Goal: Transaction & Acquisition: Purchase product/service

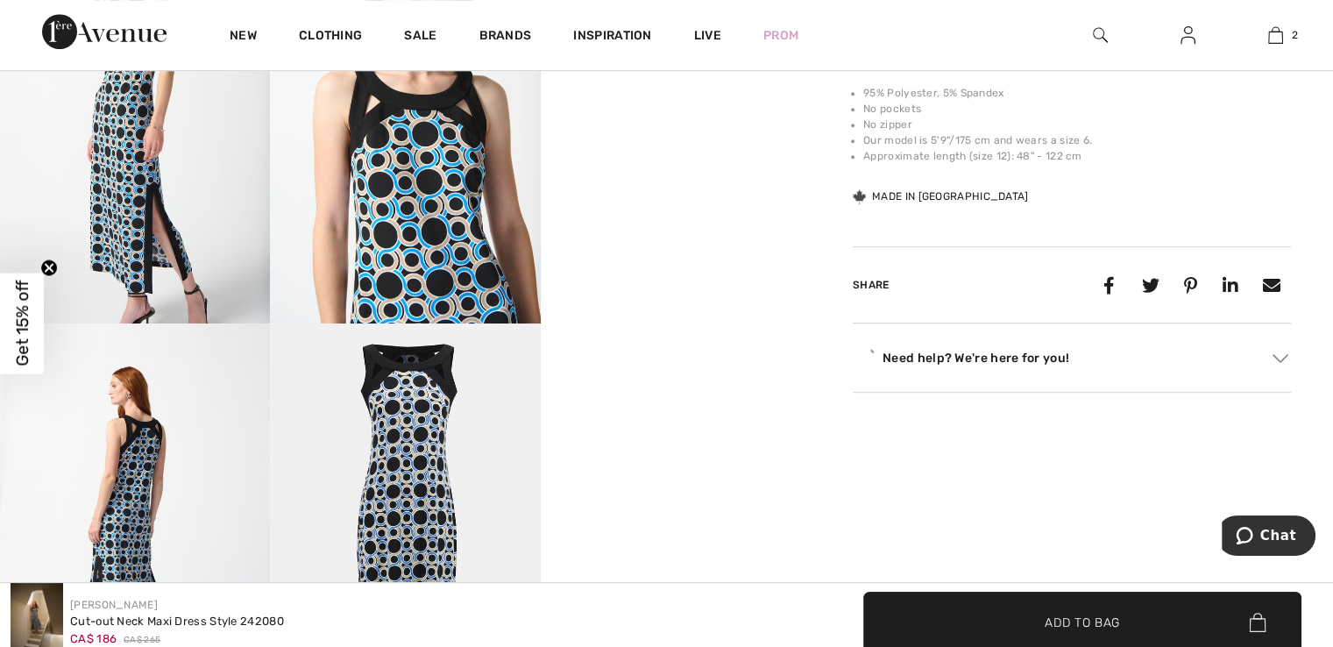
scroll to position [964, 0]
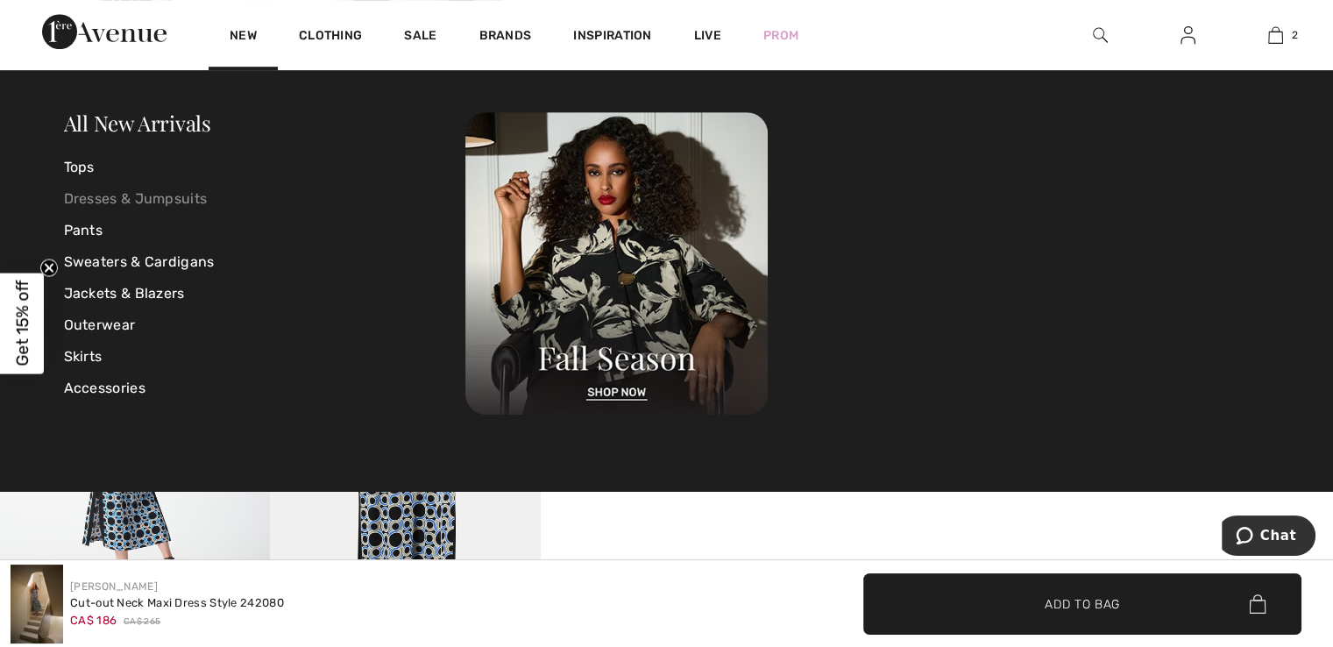
click at [150, 196] on link "Dresses & Jumpsuits" at bounding box center [265, 199] width 402 height 32
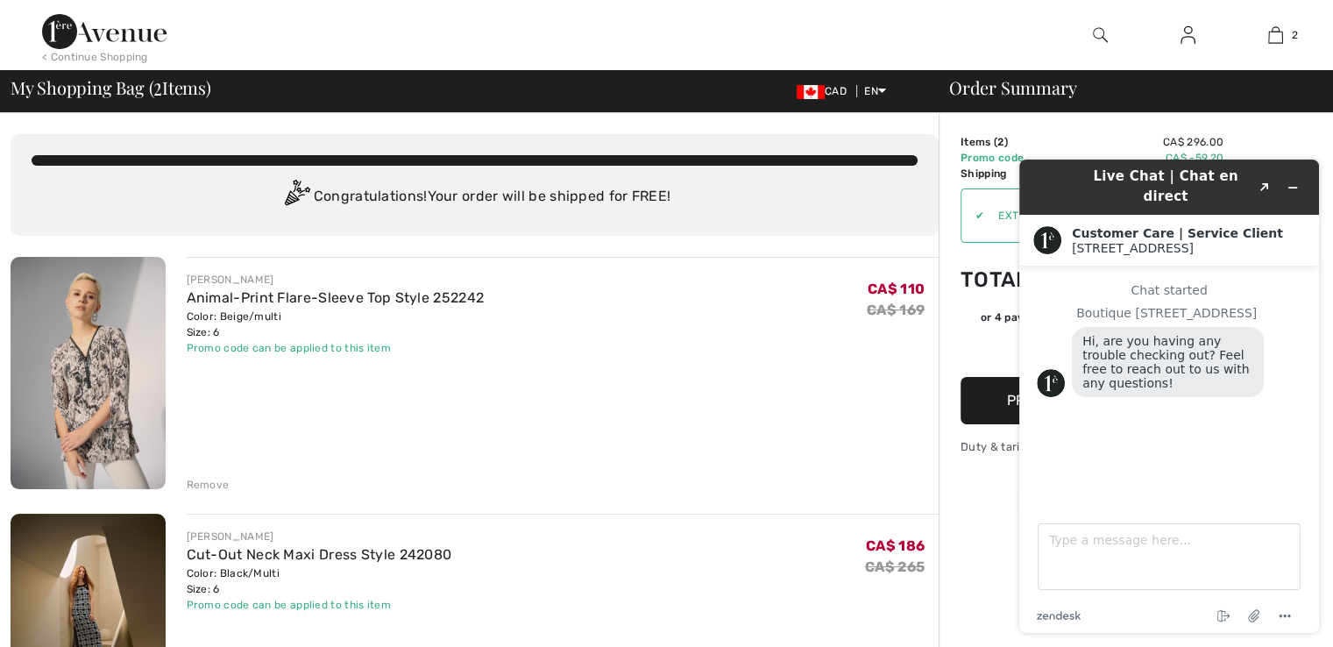
click at [1070, 173] on div "Live Chat | Chat en direct Created with Sketch." at bounding box center [1169, 187] width 275 height 41
click at [564, 466] on div "JOSEPH RIBKOFF Animal-Print Flare-Sleeve Top Style 252242 Color: Beige/multi Si…" at bounding box center [563, 375] width 753 height 236
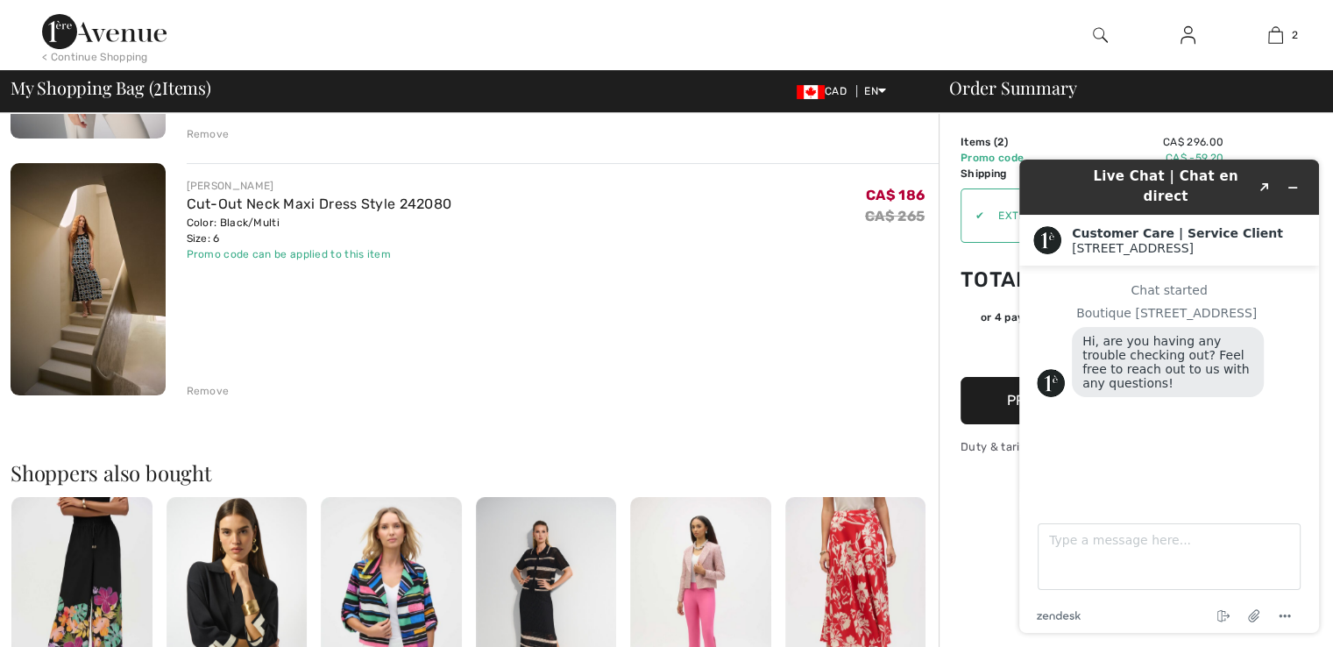
click at [1076, 157] on div "Live Chat | Chat en direct Created with Sketch. Customer Care | Service Client …" at bounding box center [1169, 396] width 328 height 501
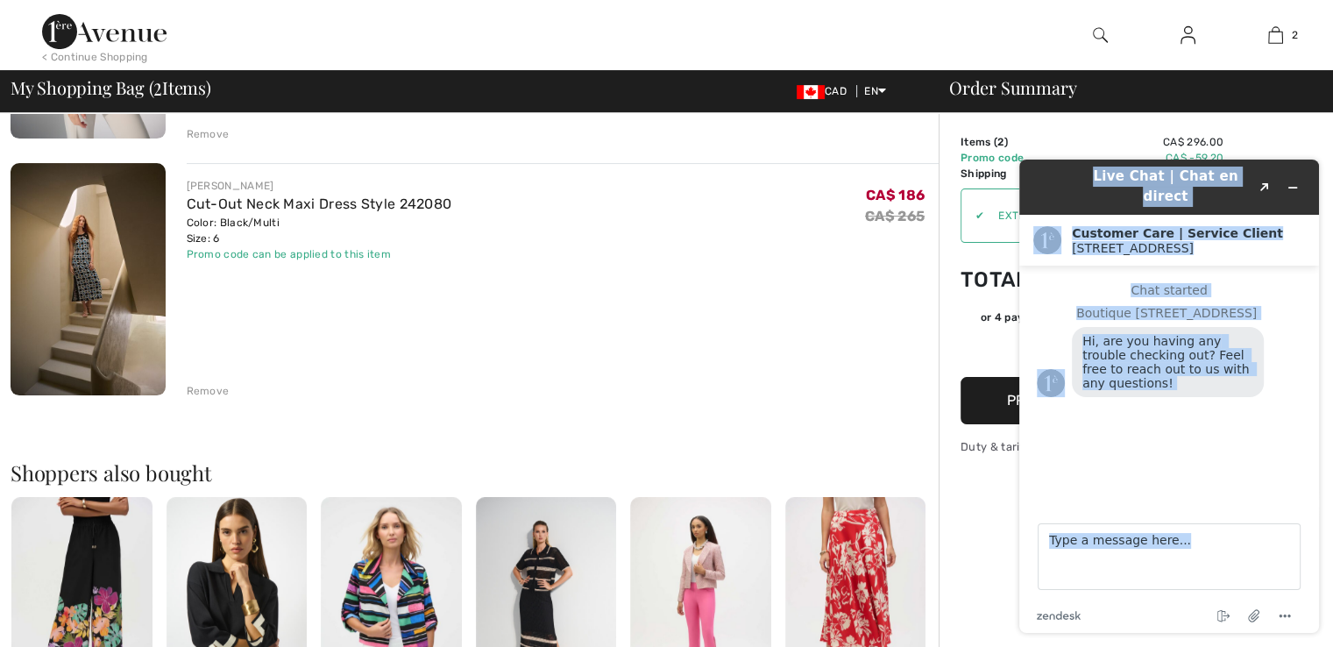
drag, startPoint x: 1073, startPoint y: 167, endPoint x: 1070, endPoint y: 670, distance: 502.3
click at [1070, 646] on html "Live Chat | Chat en direct Created with Sketch. Customer Care | Service Client …" at bounding box center [1169, 396] width 328 height 501
click at [1271, 175] on button "Created with Sketch." at bounding box center [1265, 187] width 28 height 25
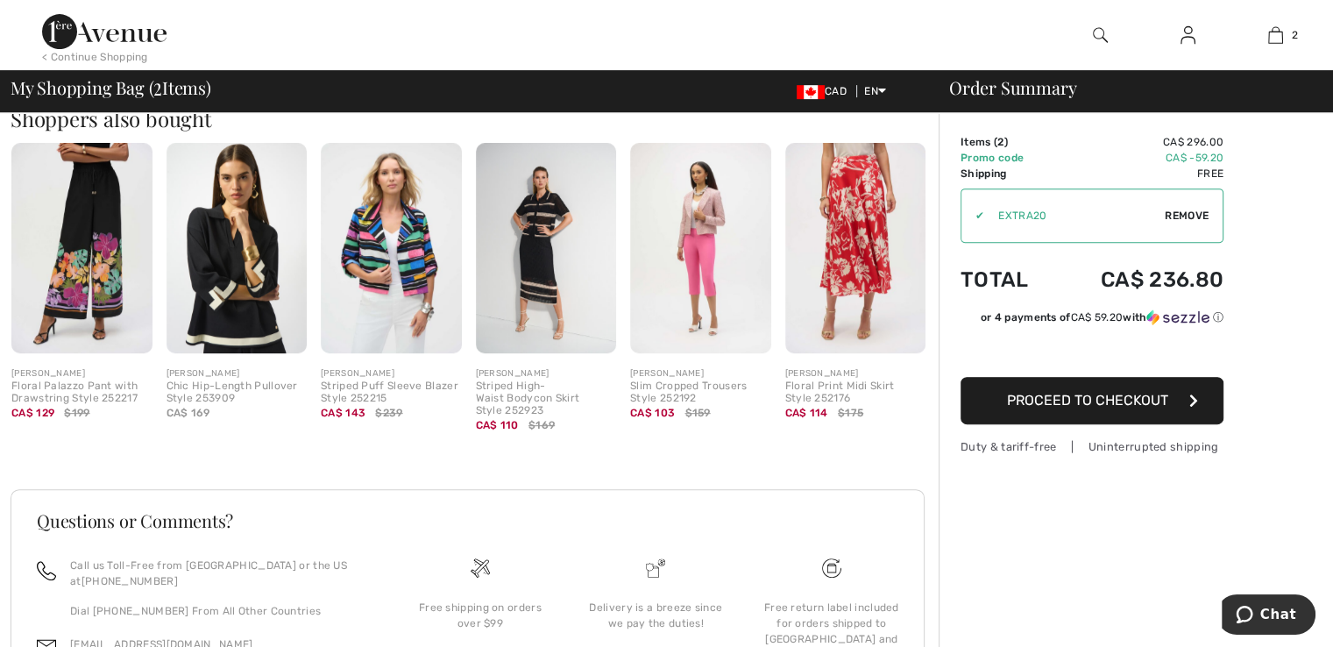
scroll to position [837, 0]
